Goal: Task Accomplishment & Management: Manage account settings

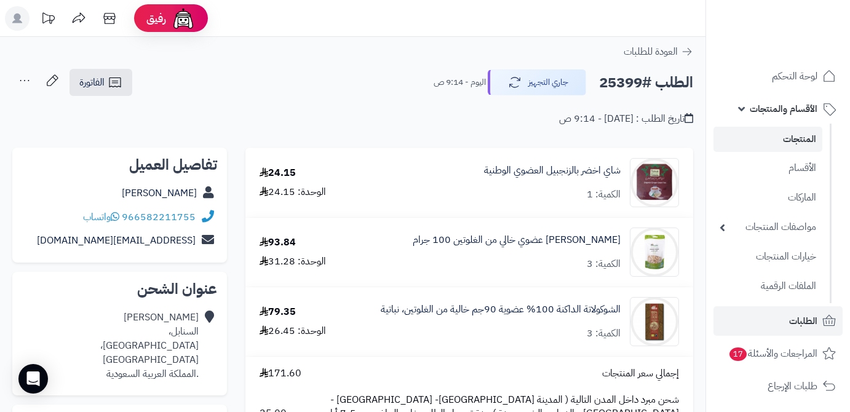
scroll to position [167, 0]
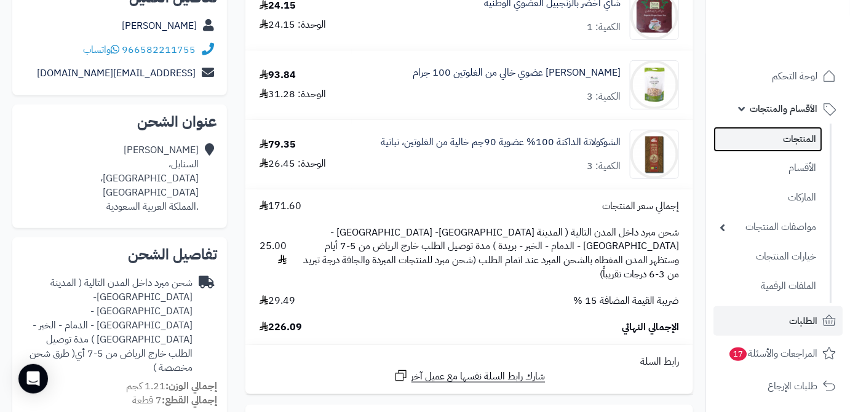
click at [735, 132] on link "المنتجات" at bounding box center [767, 139] width 109 height 25
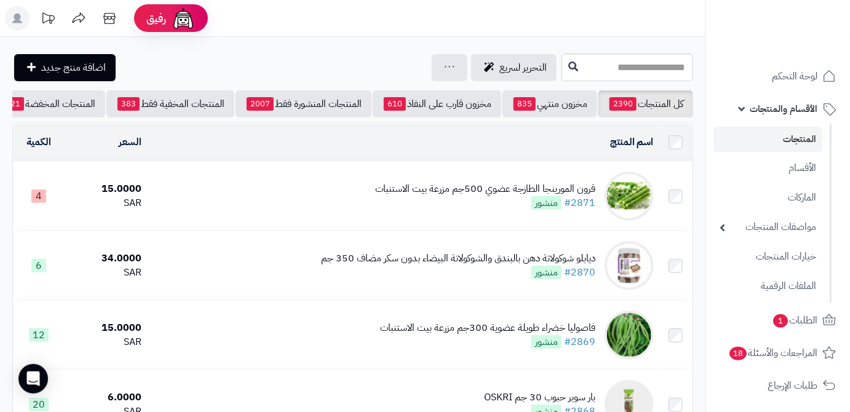
scroll to position [0, -130]
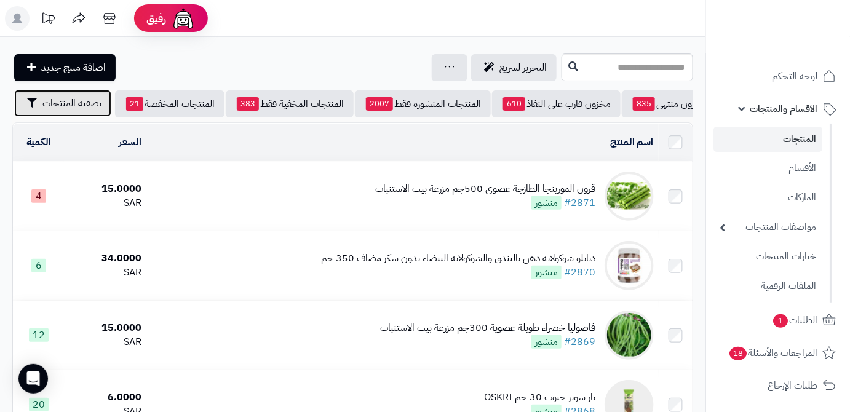
click at [50, 107] on span "تصفية المنتجات" at bounding box center [71, 103] width 59 height 15
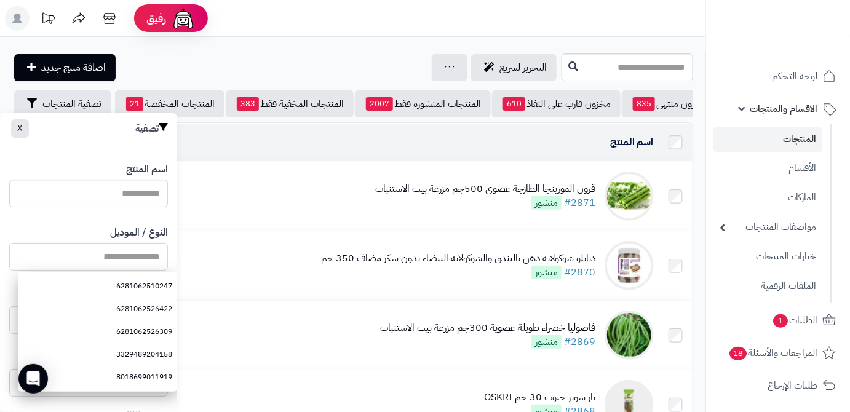
paste input "**********"
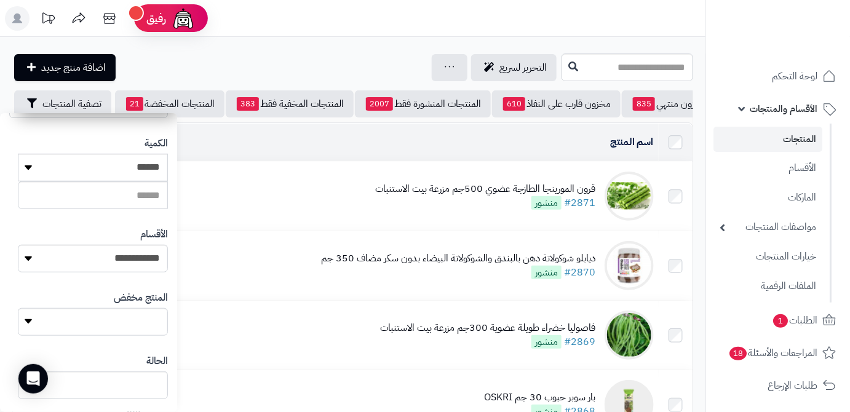
scroll to position [339, 0]
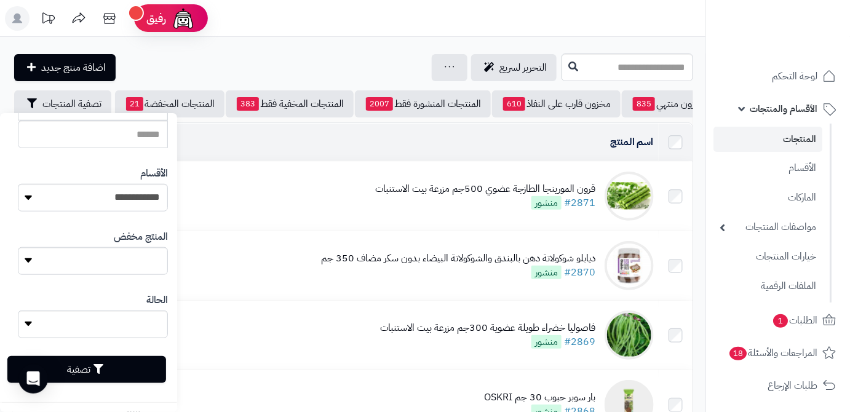
type input "**********"
click at [129, 366] on button "تصفية" at bounding box center [86, 369] width 159 height 27
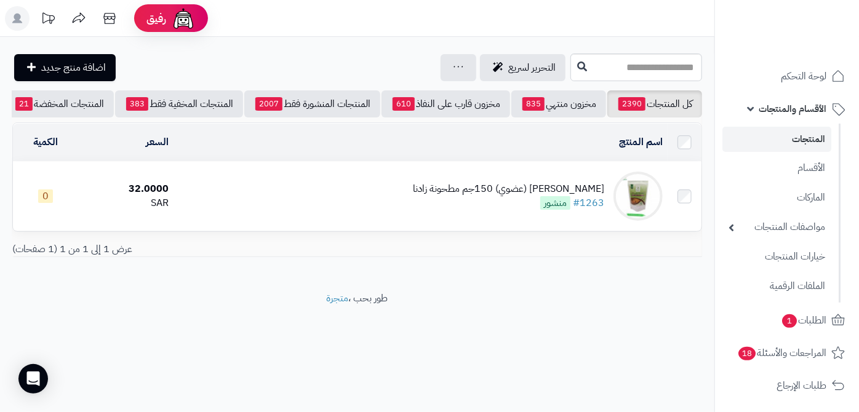
click at [488, 196] on div "[PERSON_NAME] (عضوي) 150جم مطحونة زادنا" at bounding box center [508, 189] width 191 height 14
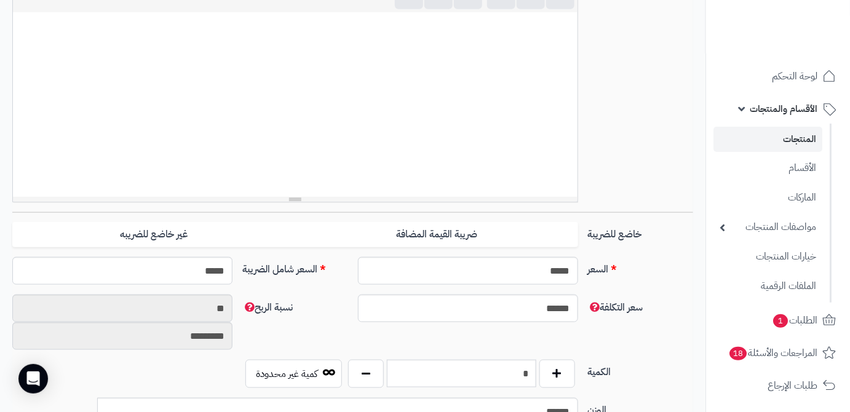
scroll to position [503, 0]
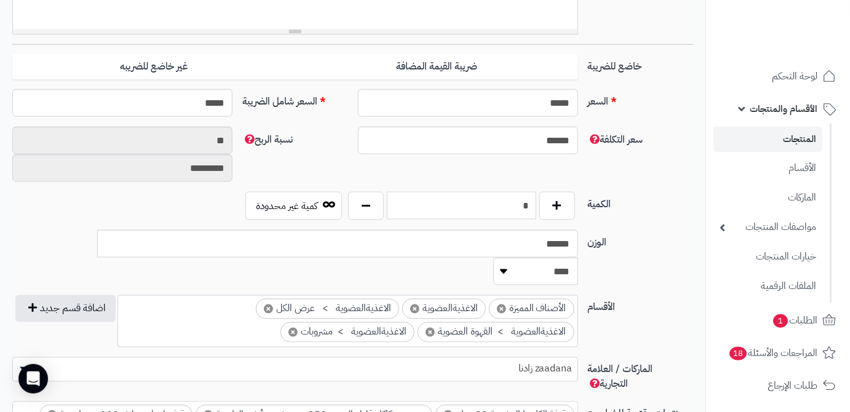
click at [513, 215] on input "*" at bounding box center [461, 206] width 149 height 28
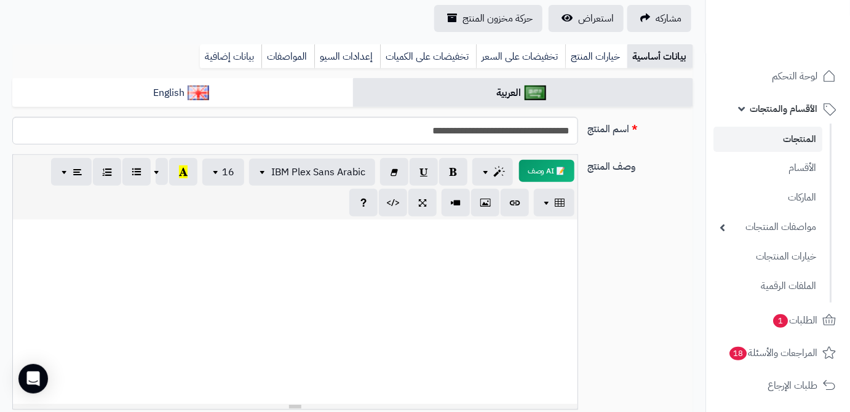
scroll to position [0, 0]
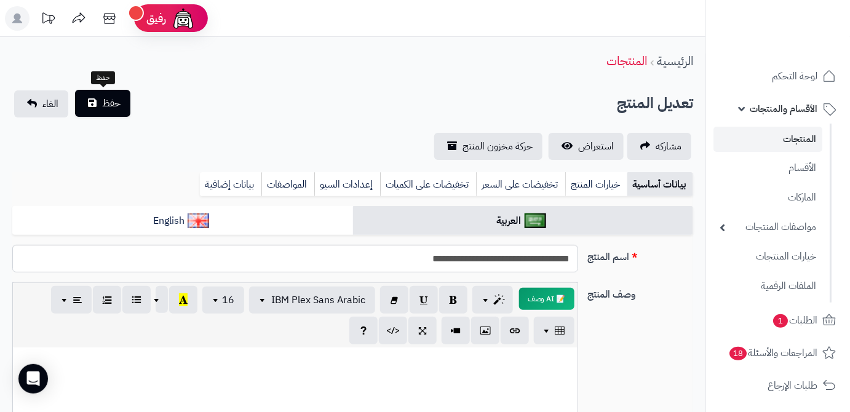
type input "*"
click at [92, 90] on button "حفظ" at bounding box center [102, 103] width 55 height 27
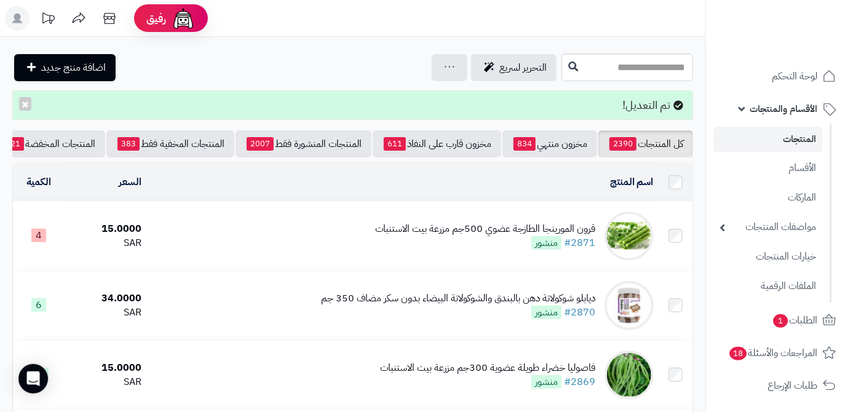
click at [399, 236] on div "قرون المورينجا الطازجة عضوي 500جم مزرعة بيت الاستنبات" at bounding box center [485, 229] width 220 height 14
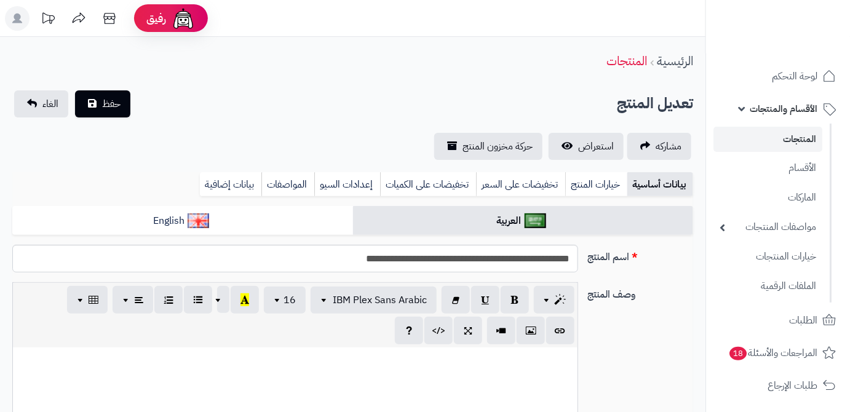
scroll to position [547, 0]
